Goal: Communication & Community: Answer question/provide support

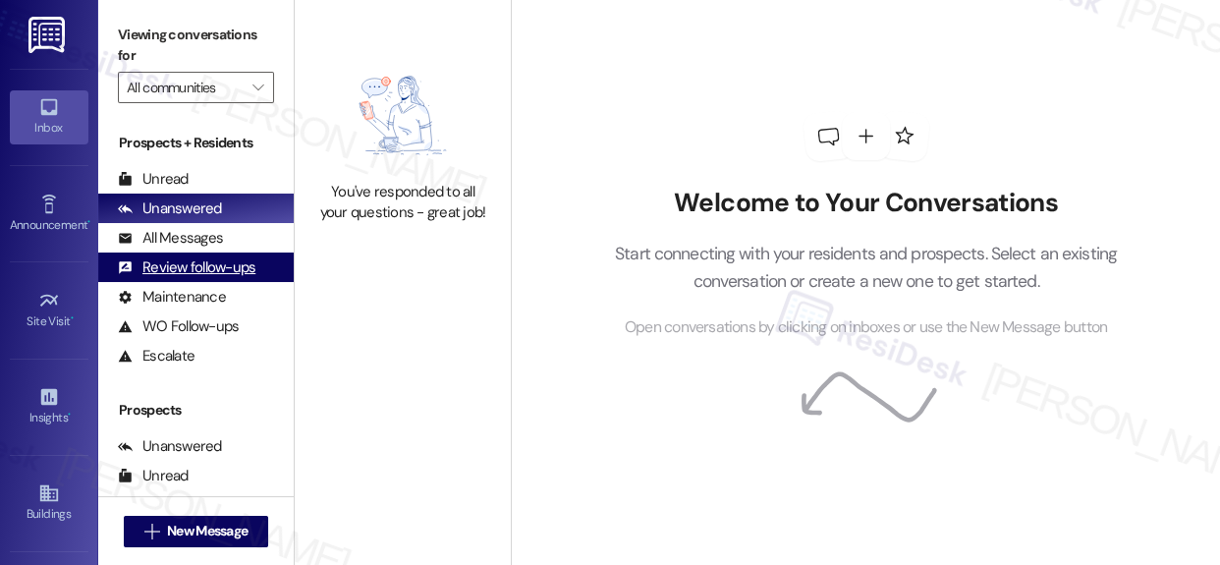
click at [193, 262] on div "Review follow-ups" at bounding box center [187, 267] width 138 height 21
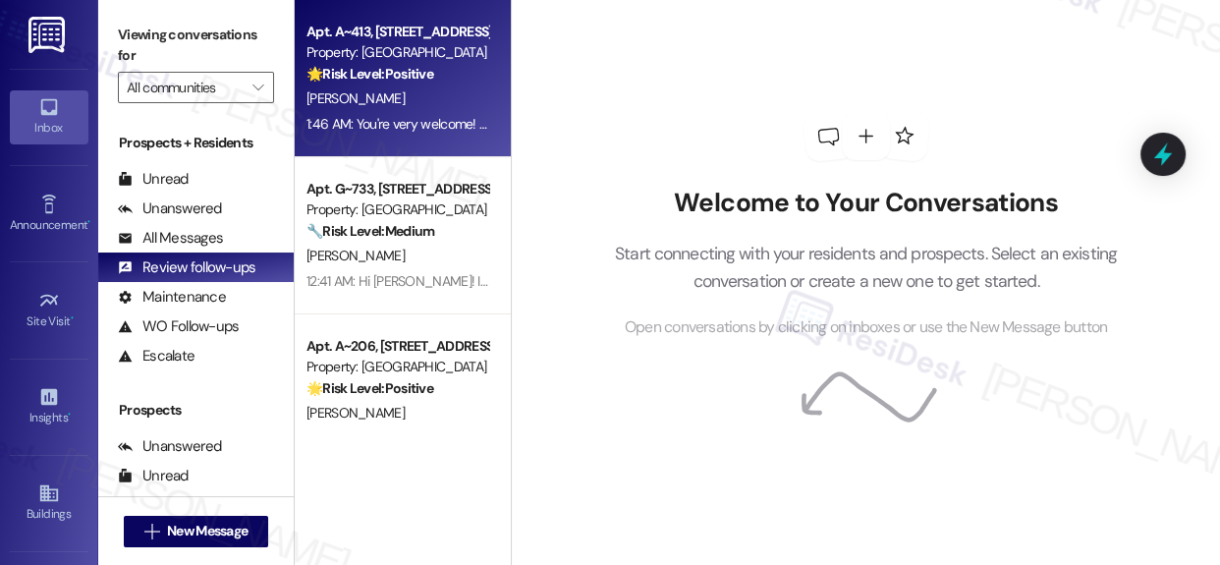
click at [441, 63] on div "Property: [GEOGRAPHIC_DATA]" at bounding box center [397, 52] width 182 height 21
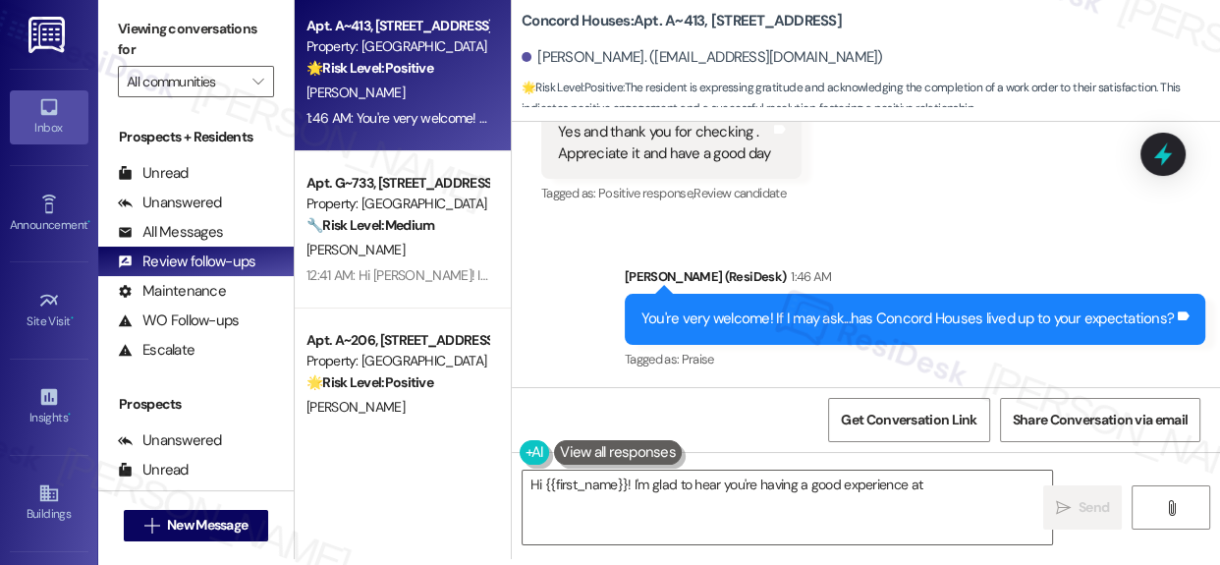
scroll to position [10, 0]
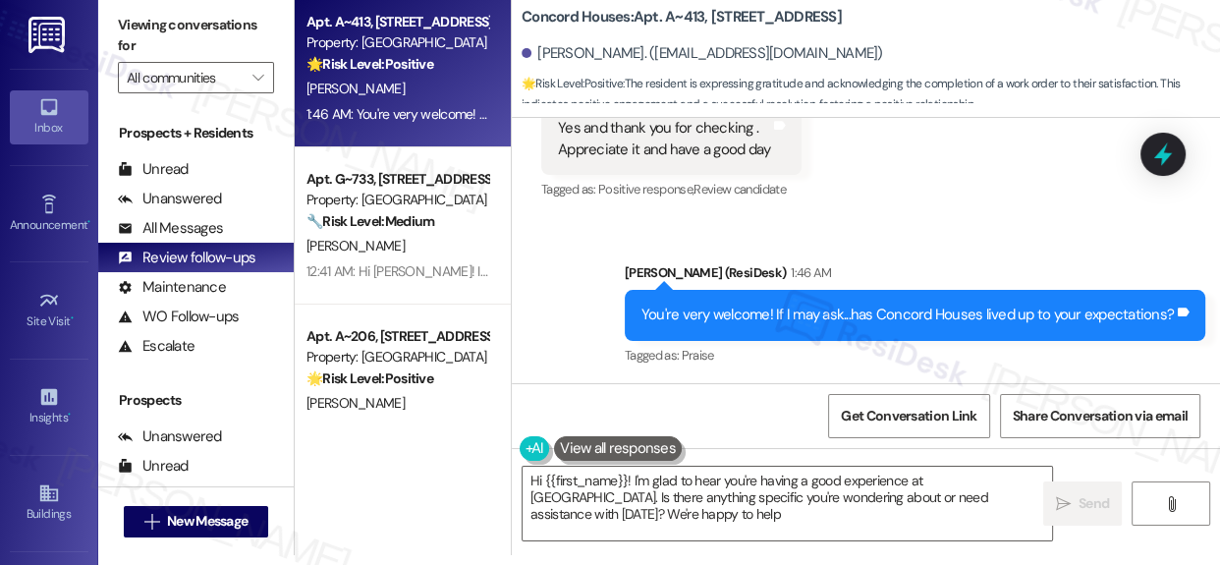
type textarea "Hi {{first_name}}! I'm glad to hear you're having a good experience at [GEOGRAP…"
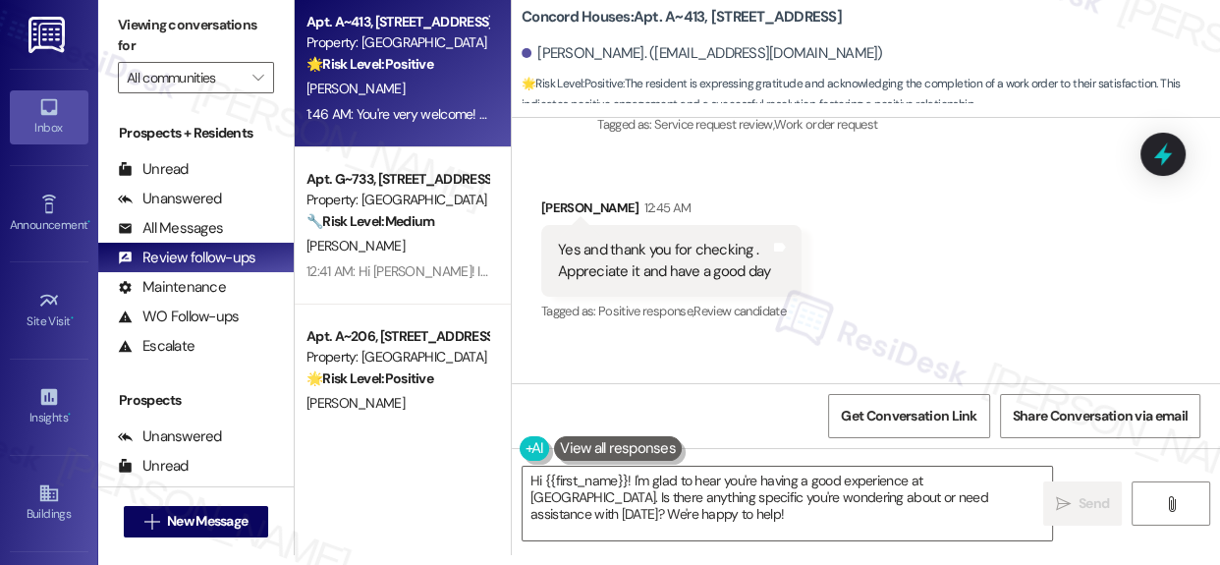
scroll to position [3135, 0]
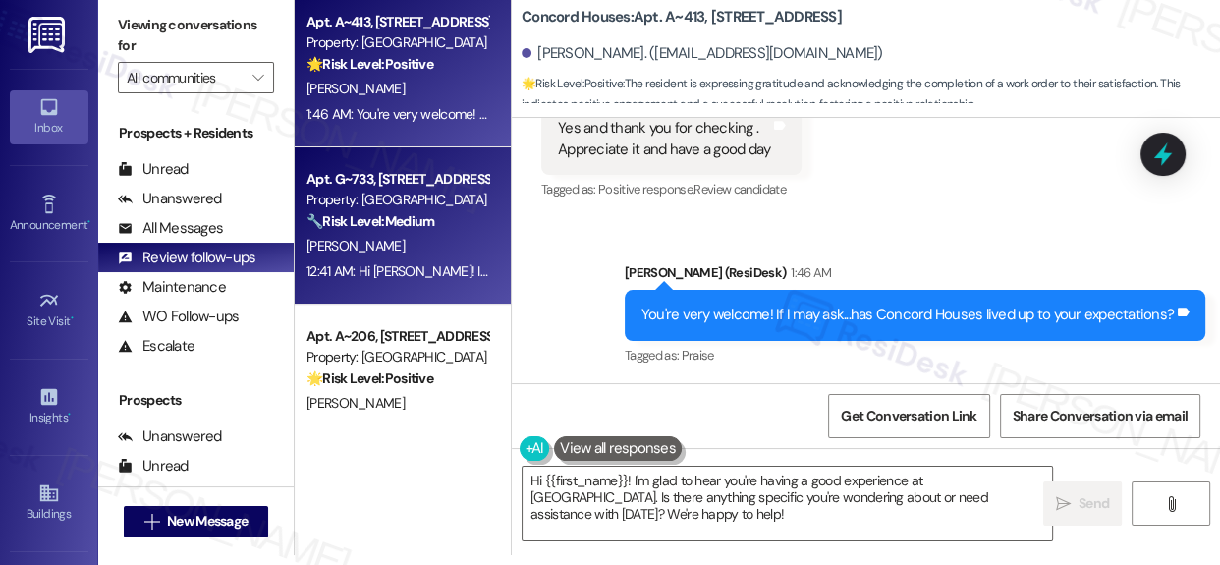
click at [346, 203] on div "Property: [GEOGRAPHIC_DATA]" at bounding box center [397, 200] width 182 height 21
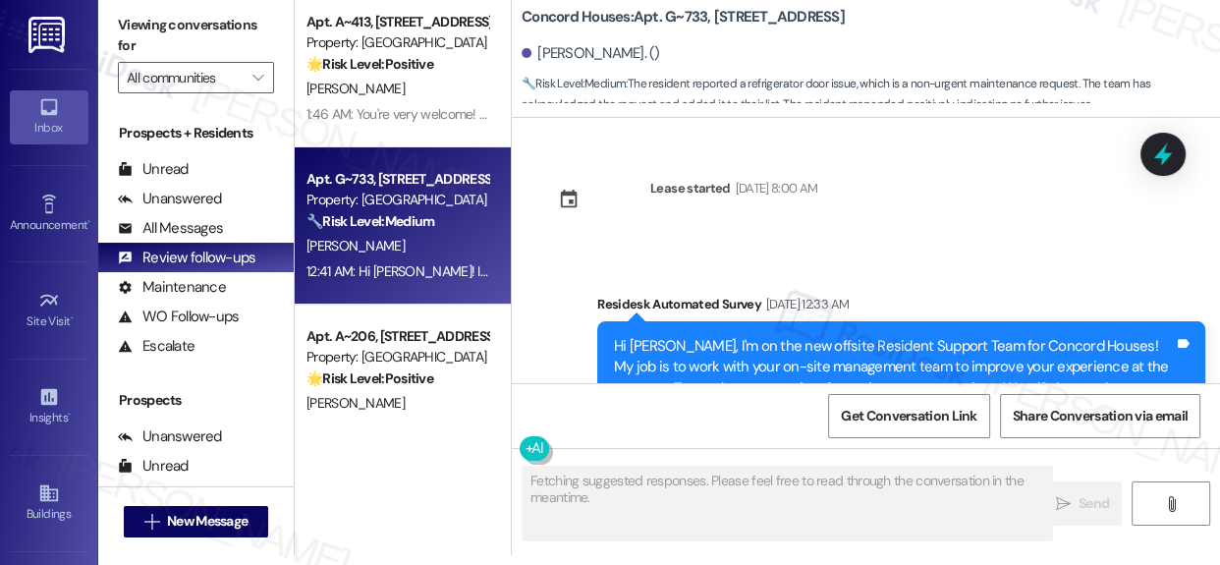
scroll to position [0, 0]
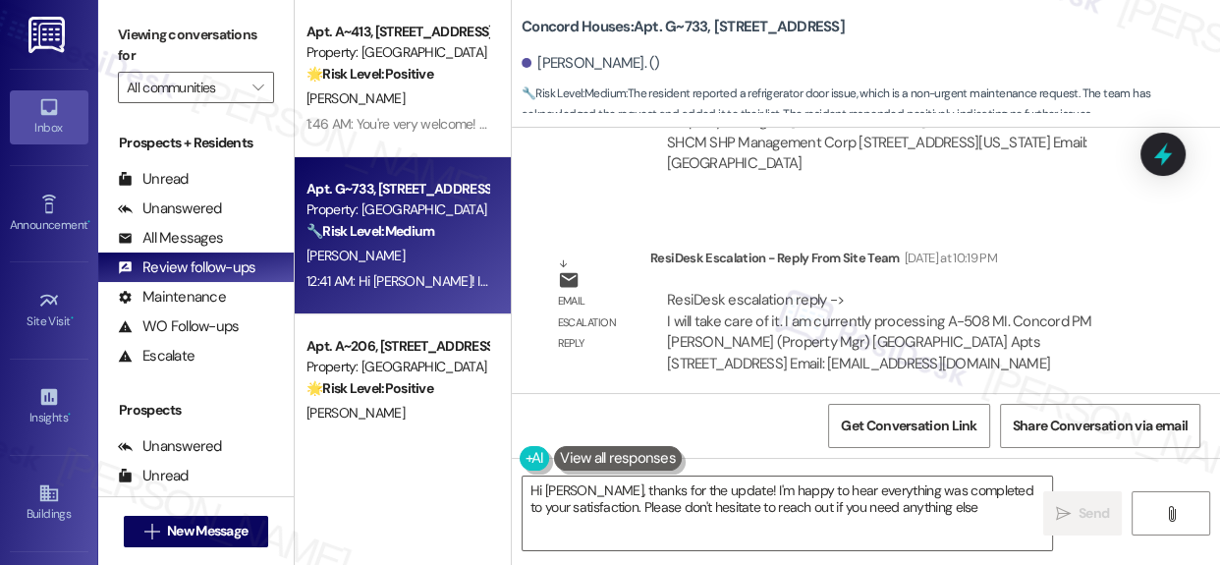
type textarea "Hi [PERSON_NAME], thanks for the update! I'm happy to hear everything was compl…"
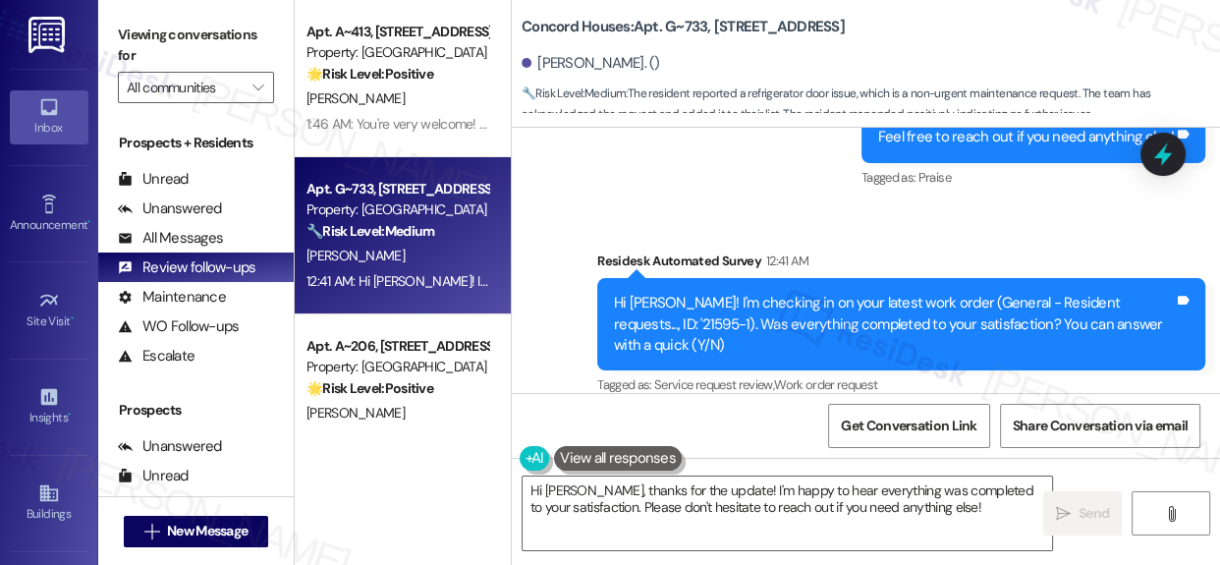
scroll to position [10, 0]
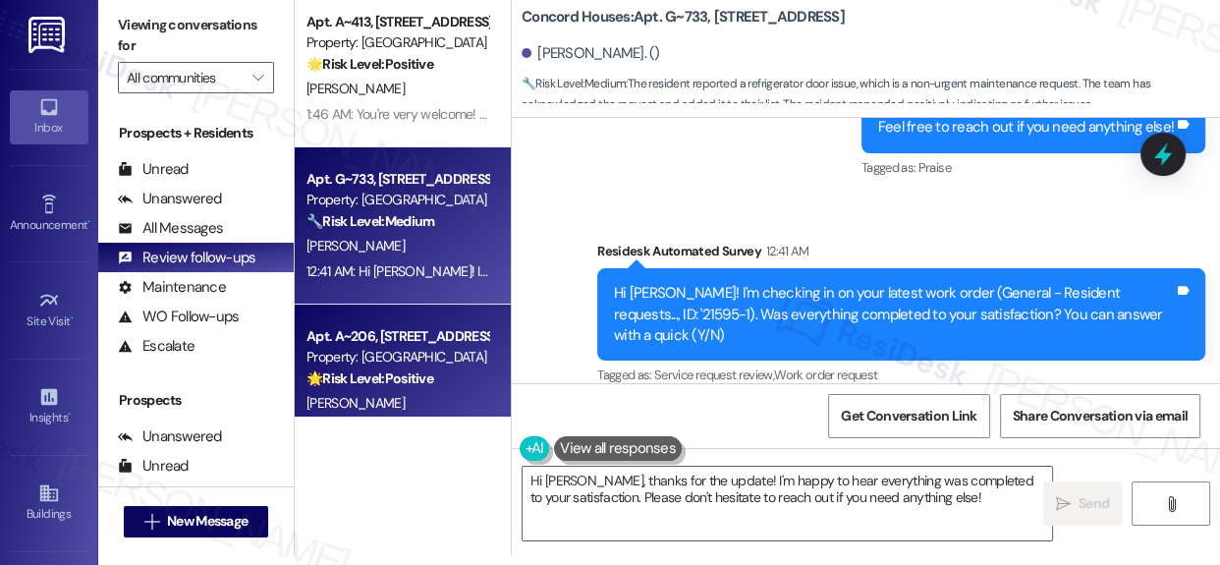
click at [410, 343] on div "Apt. A~206, [STREET_ADDRESS]" at bounding box center [397, 336] width 182 height 21
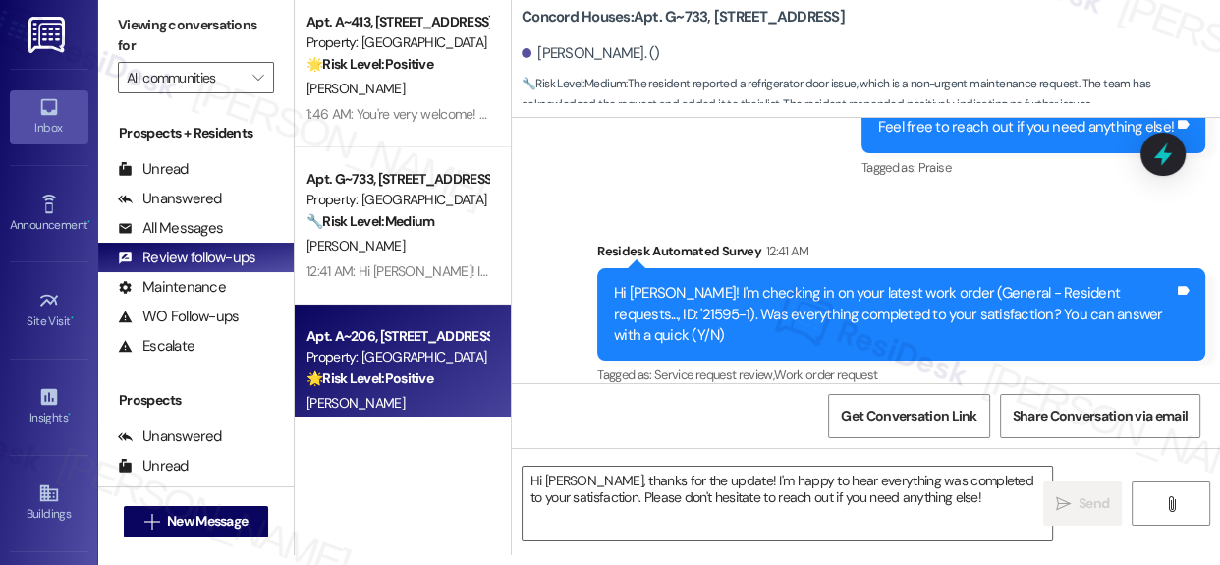
type textarea "Fetching suggested responses. Please feel free to read through the conversation…"
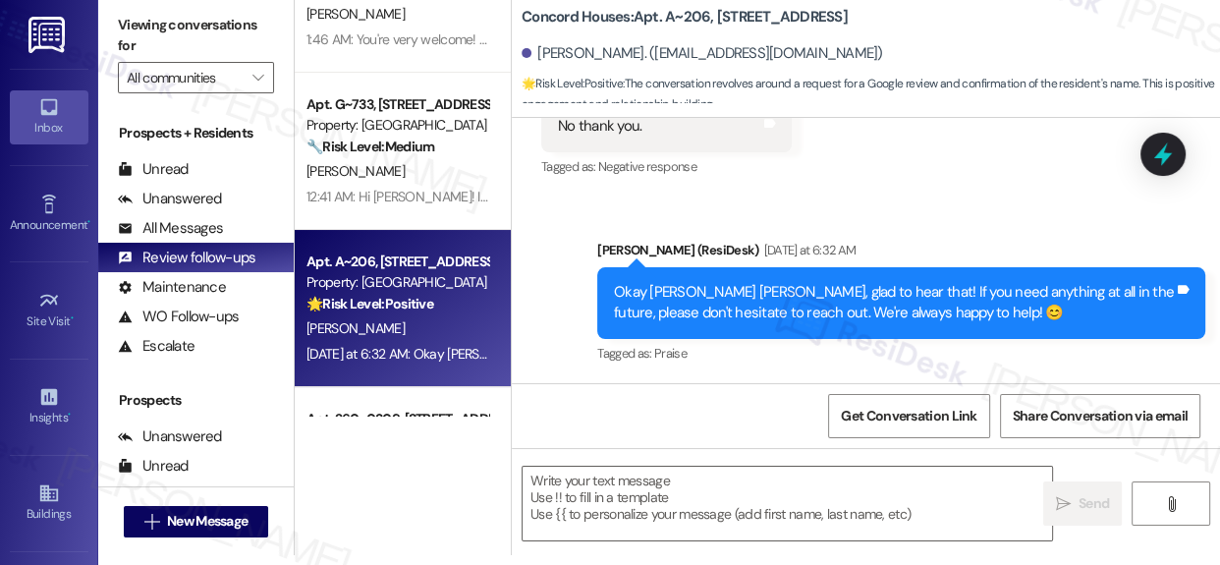
scroll to position [178, 0]
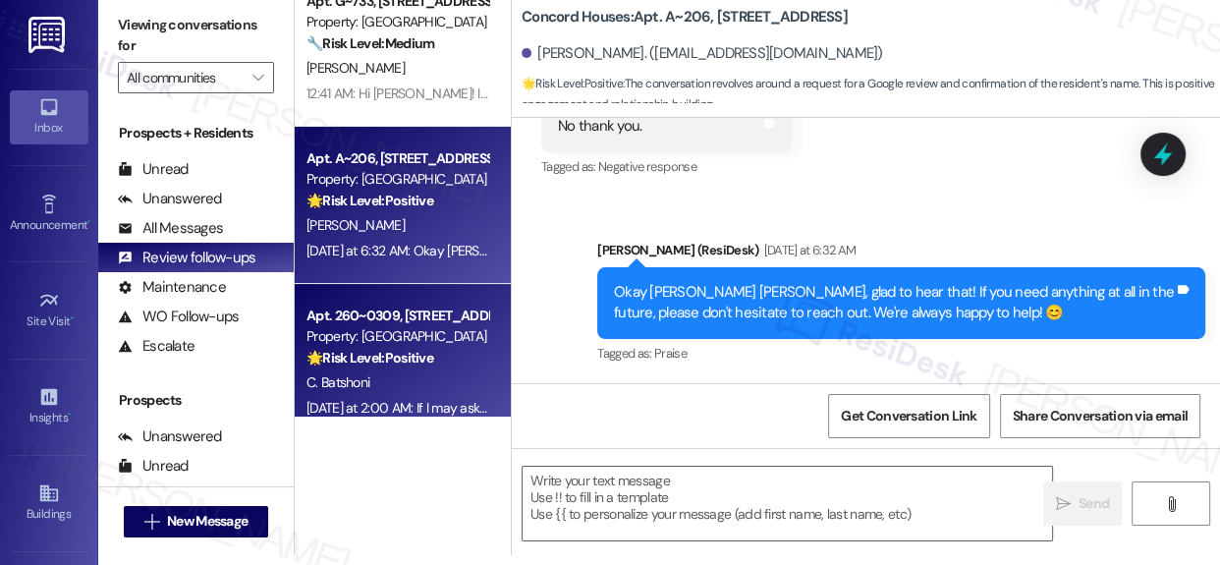
click at [380, 329] on div "Property: [GEOGRAPHIC_DATA]" at bounding box center [397, 336] width 182 height 21
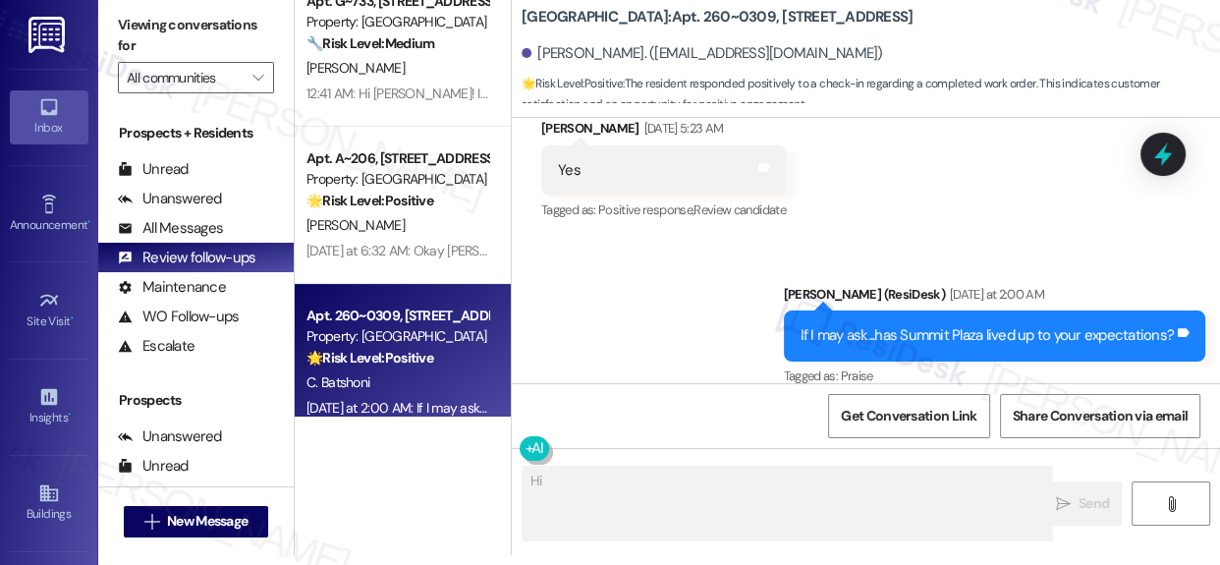
scroll to position [203, 0]
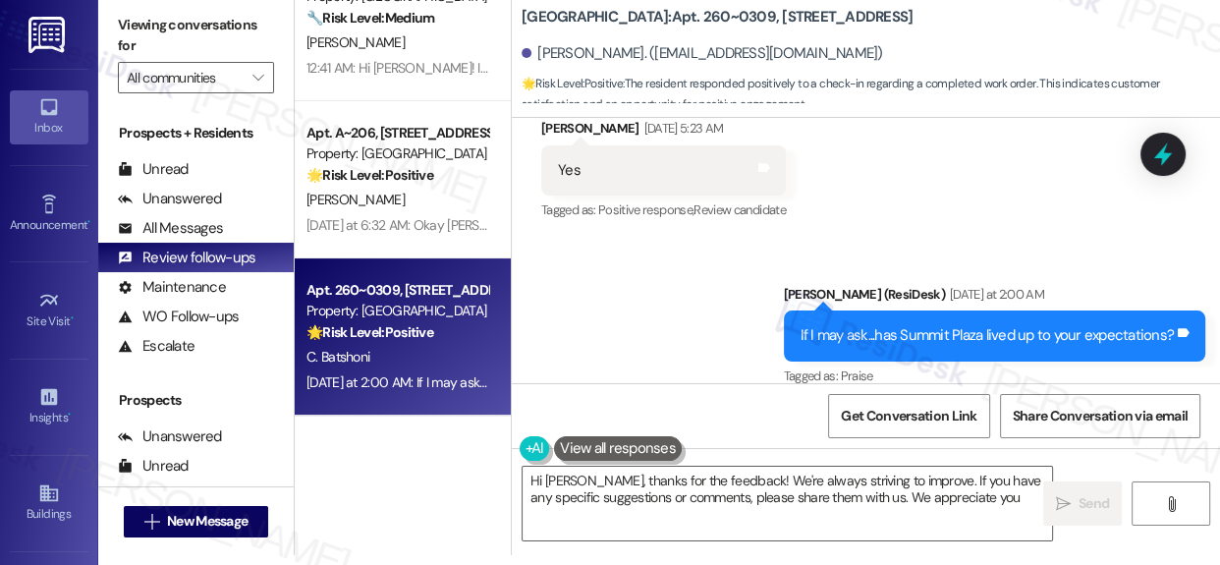
type textarea "Hi [PERSON_NAME], thanks for the feedback! We're always striving to improve. If…"
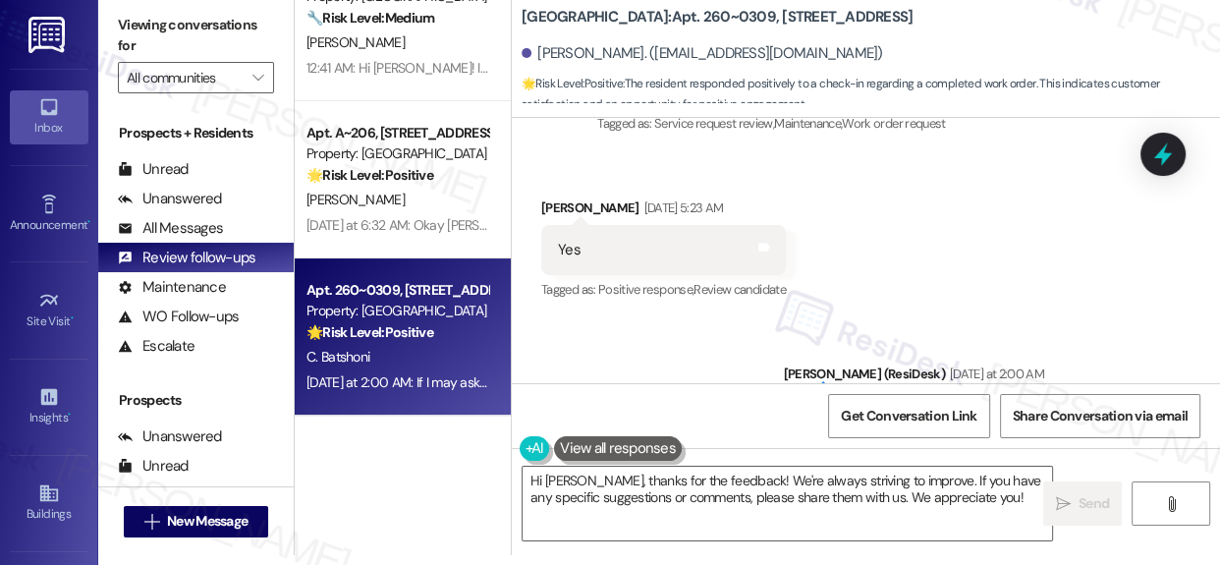
scroll to position [2280, 0]
